Goal: Find specific page/section: Find specific page/section

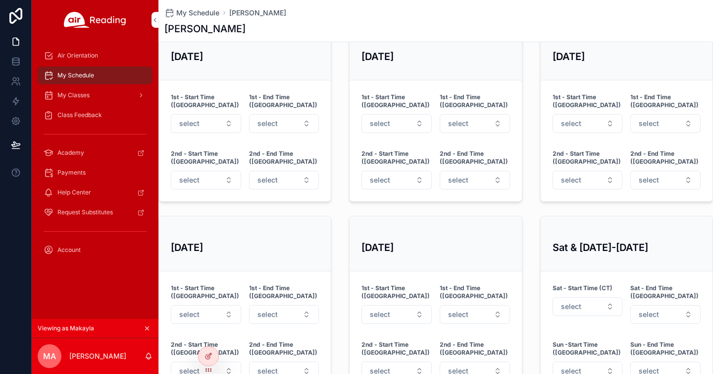
scroll to position [420, 0]
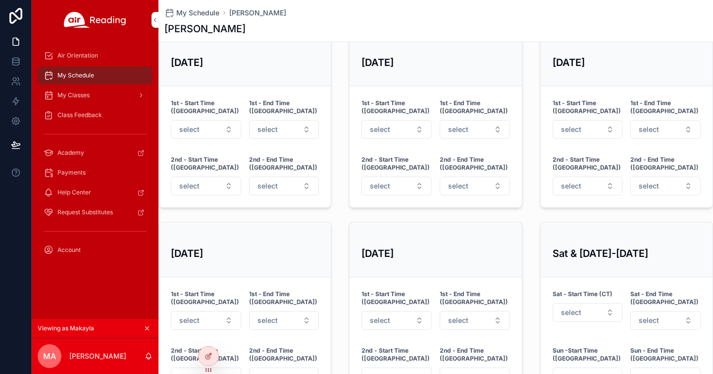
click at [0, 0] on div at bounding box center [0, 0] width 0 height 0
click at [0, 0] on icon at bounding box center [0, 0] width 0 height 0
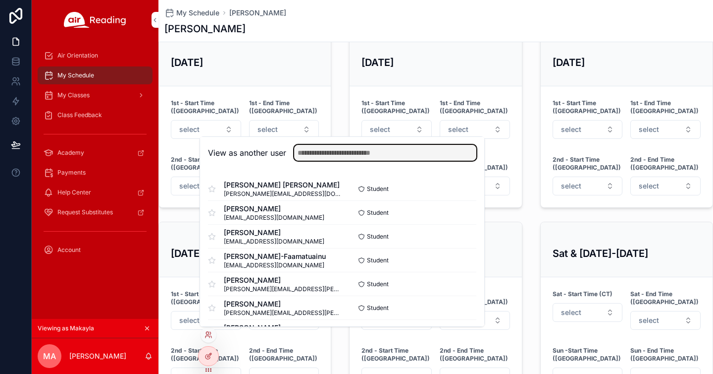
click at [310, 155] on input "text" at bounding box center [385, 153] width 182 height 16
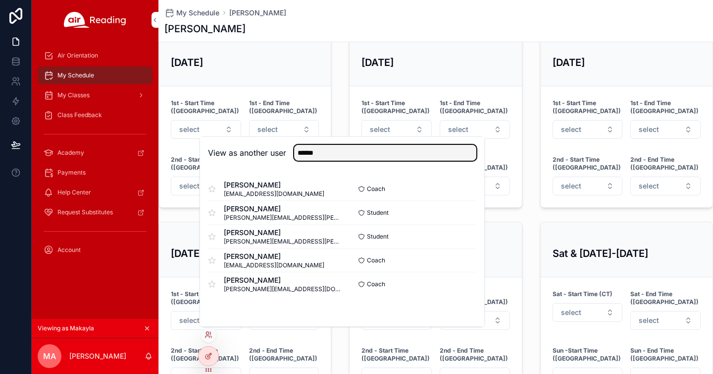
type input "******"
click at [0, 0] on button "Select" at bounding box center [0, 0] width 0 height 0
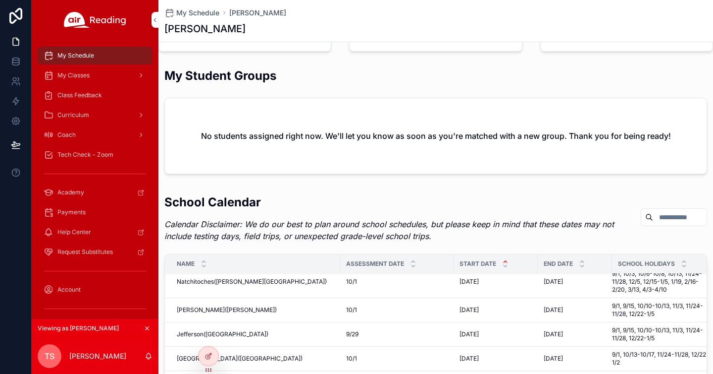
scroll to position [16, 0]
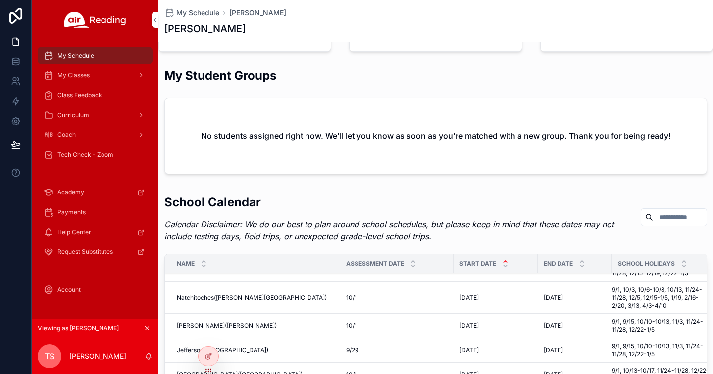
click at [0, 0] on icon at bounding box center [0, 0] width 0 height 0
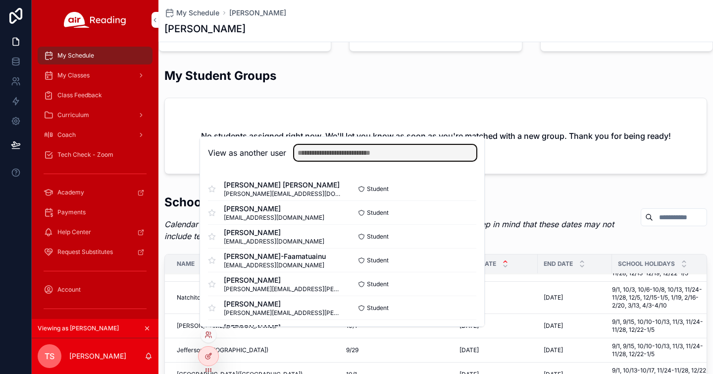
click at [353, 156] on input "text" at bounding box center [385, 153] width 182 height 16
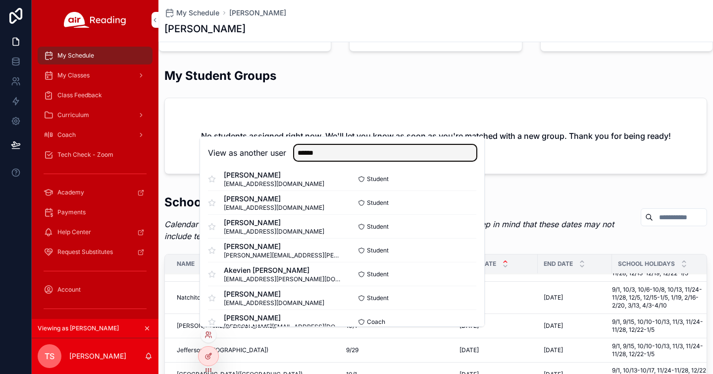
scroll to position [120, 0]
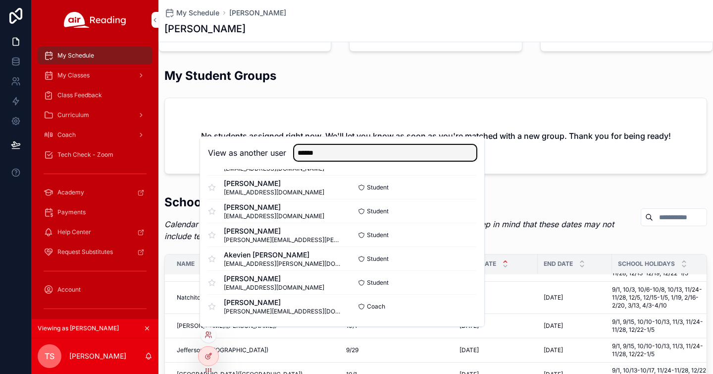
type input "******"
click at [0, 0] on button "Select" at bounding box center [0, 0] width 0 height 0
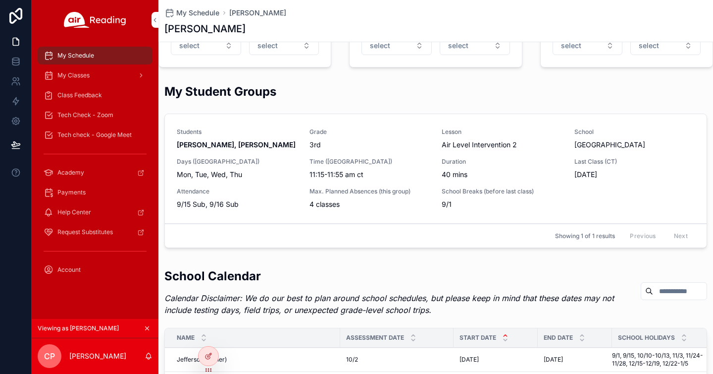
scroll to position [752, 0]
